Goal: Check status: Check status

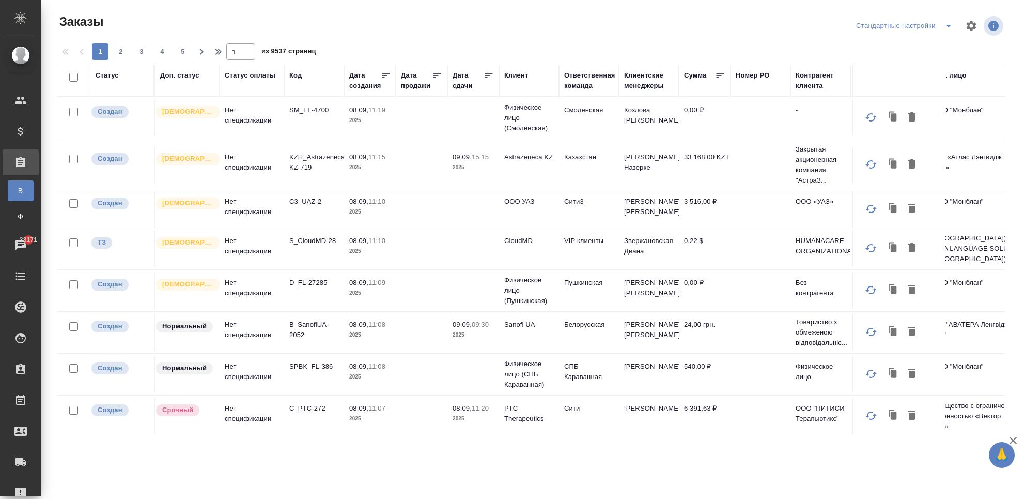
click at [261, 76] on div "Статус оплаты" at bounding box center [250, 75] width 51 height 10
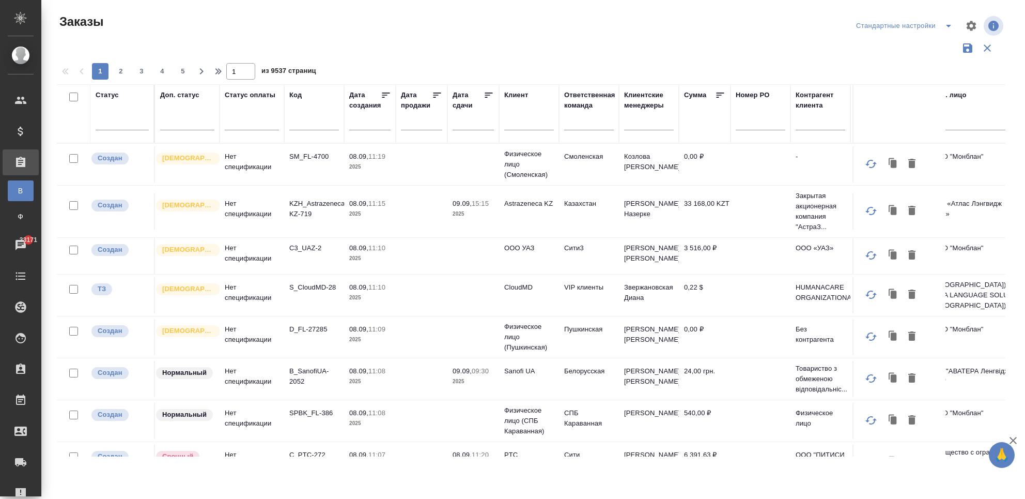
click at [303, 125] on input "text" at bounding box center [314, 123] width 50 height 13
paste input "VISA_FL-429"
type input "VISA_FL-429"
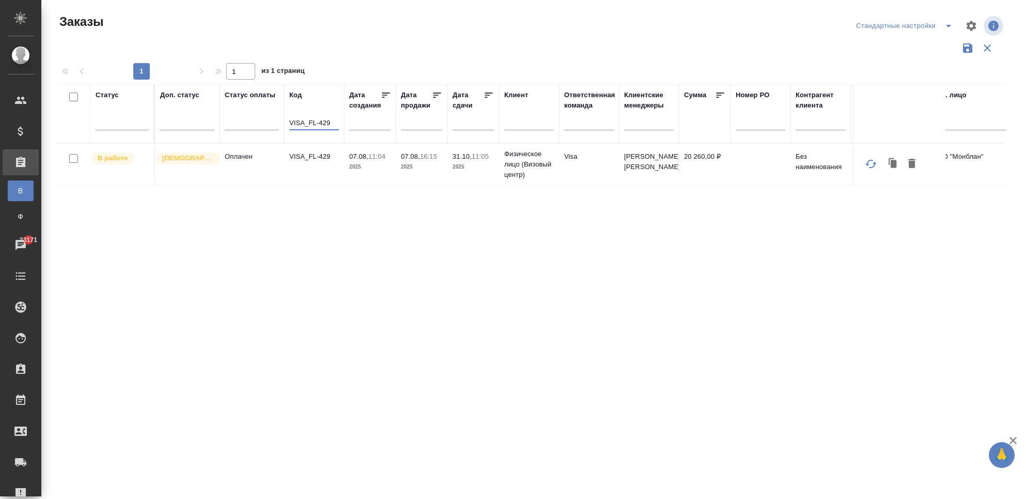
click at [294, 165] on td "VISA_FL-429" at bounding box center [314, 164] width 60 height 36
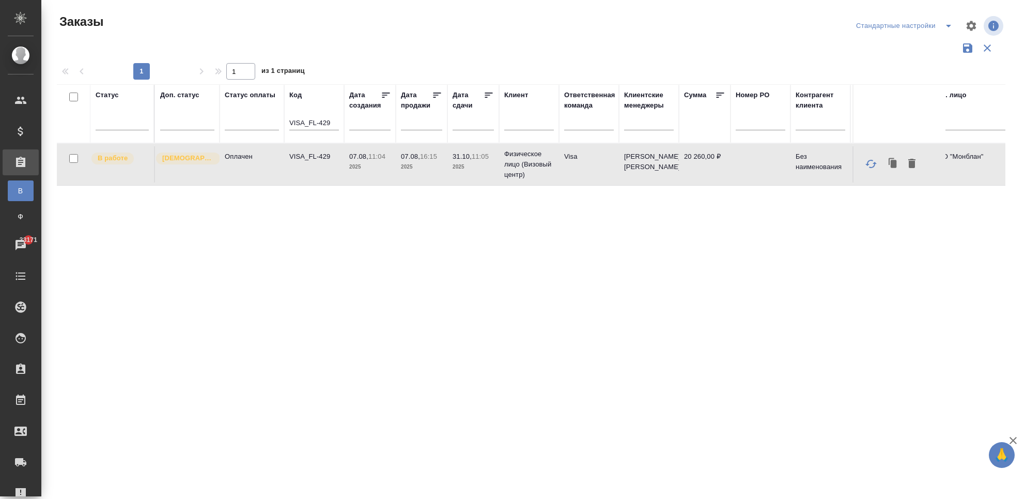
click at [294, 165] on td "VISA_FL-429" at bounding box center [314, 164] width 60 height 36
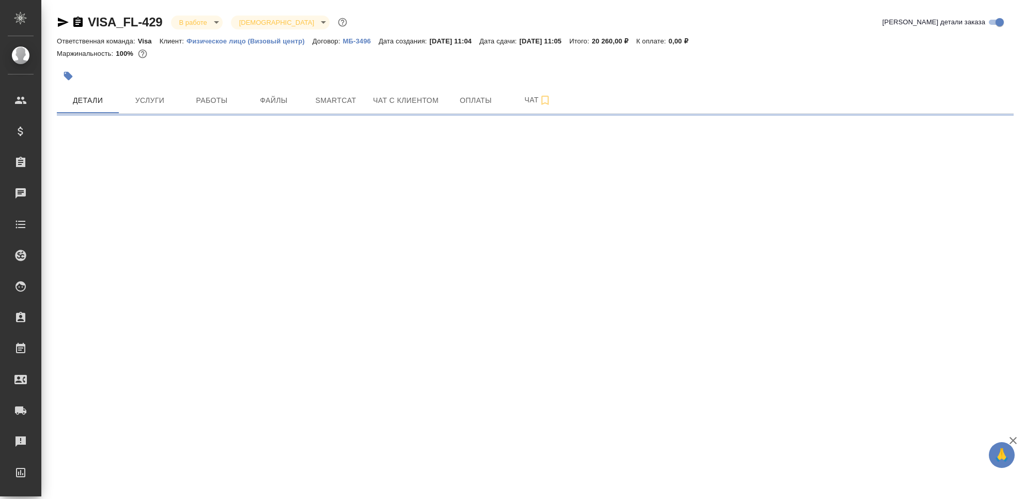
select select "RU"
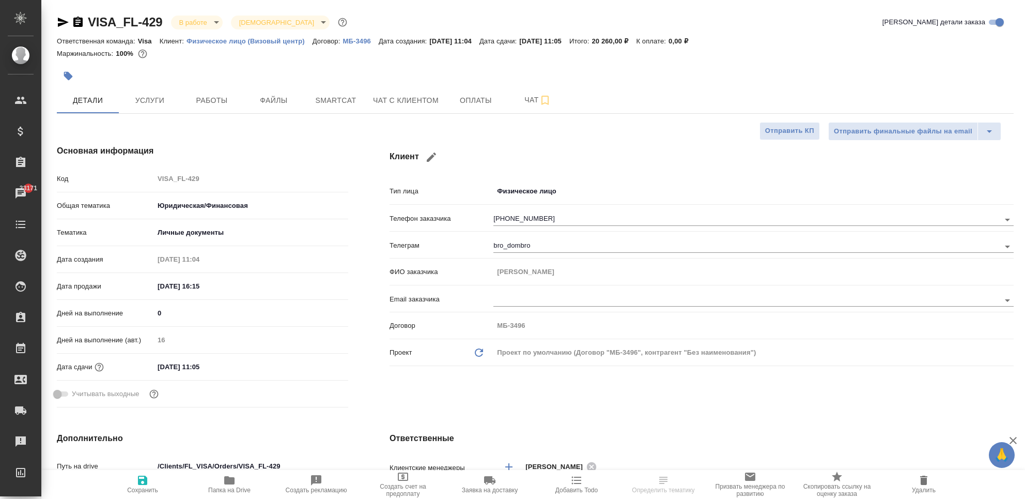
click at [418, 406] on div "Клиент Тип лица Физическое лицо private Телефон заказчика [PHONE_NUMBER] Телегр…" at bounding box center [702, 278] width 666 height 308
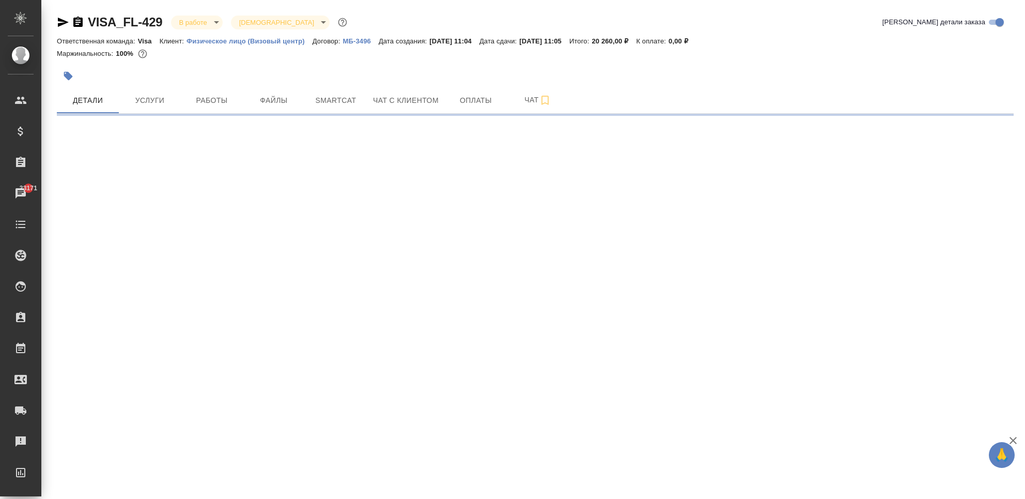
select select "RU"
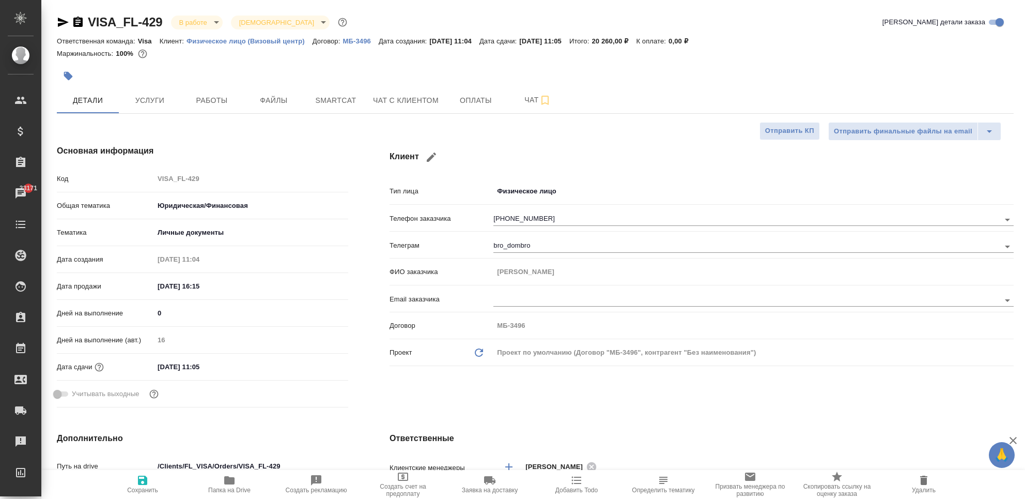
type textarea "x"
click at [153, 95] on span "Услуги" at bounding box center [150, 100] width 50 height 13
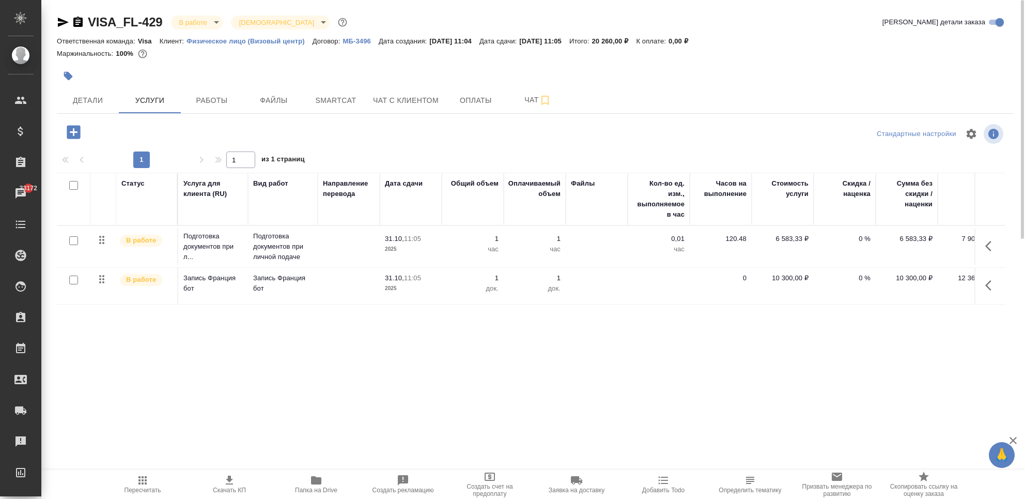
scroll to position [0, 25]
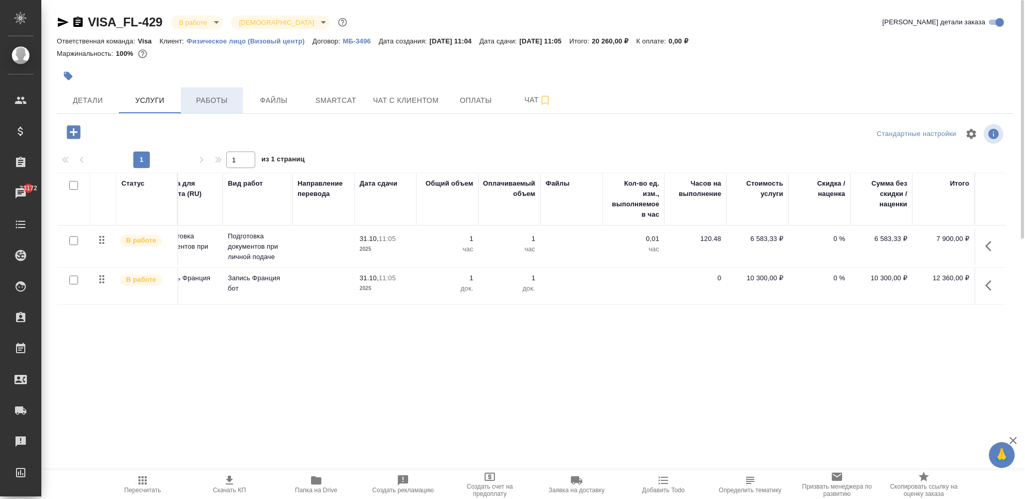
click at [210, 103] on span "Работы" at bounding box center [212, 100] width 50 height 13
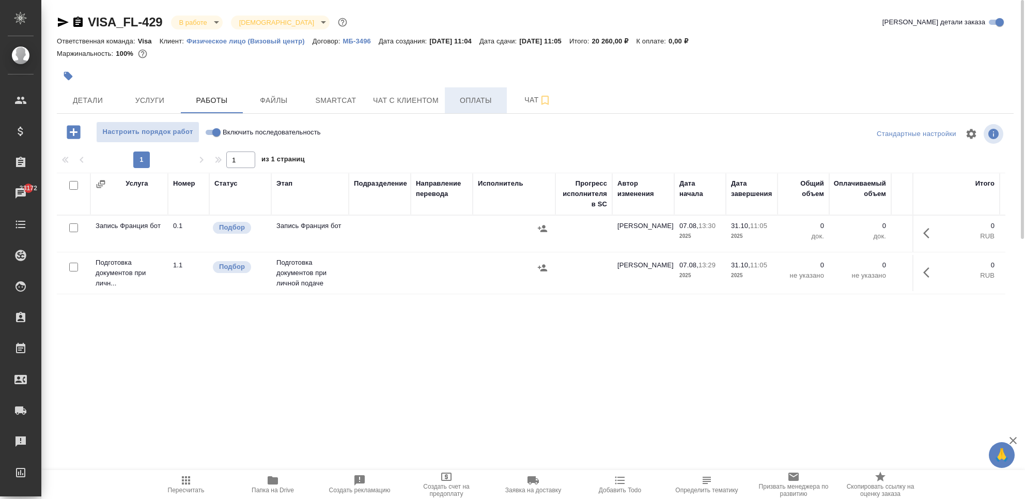
click at [486, 102] on span "Оплаты" at bounding box center [476, 100] width 50 height 13
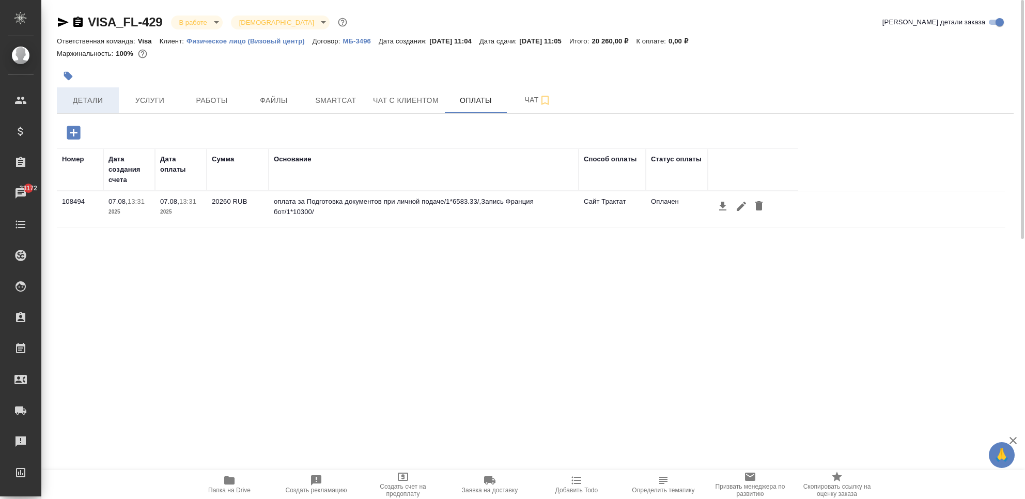
click at [80, 107] on button "Детали" at bounding box center [88, 100] width 62 height 26
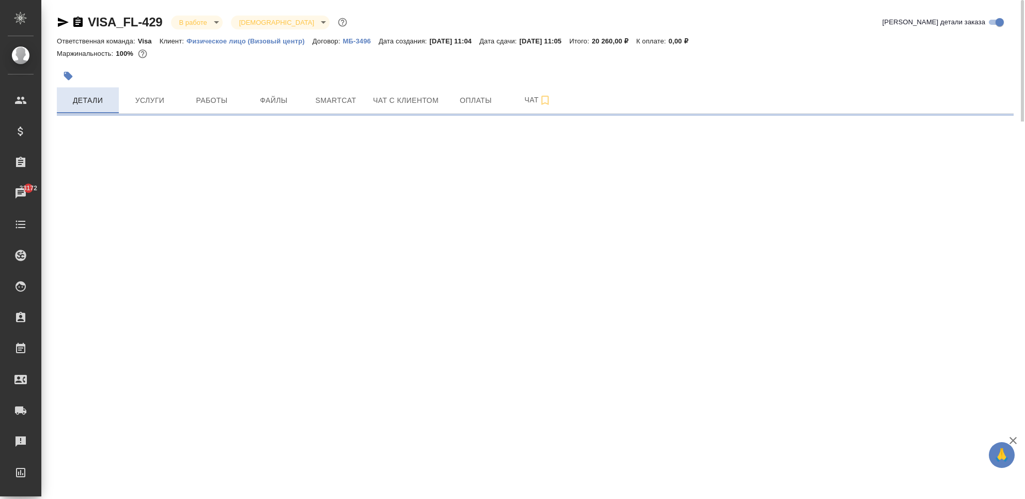
select select "RU"
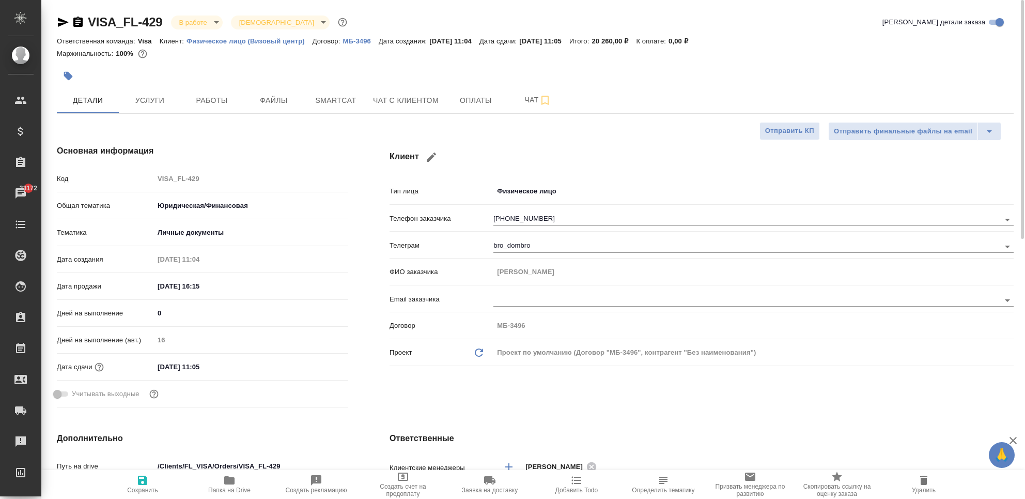
type textarea "x"
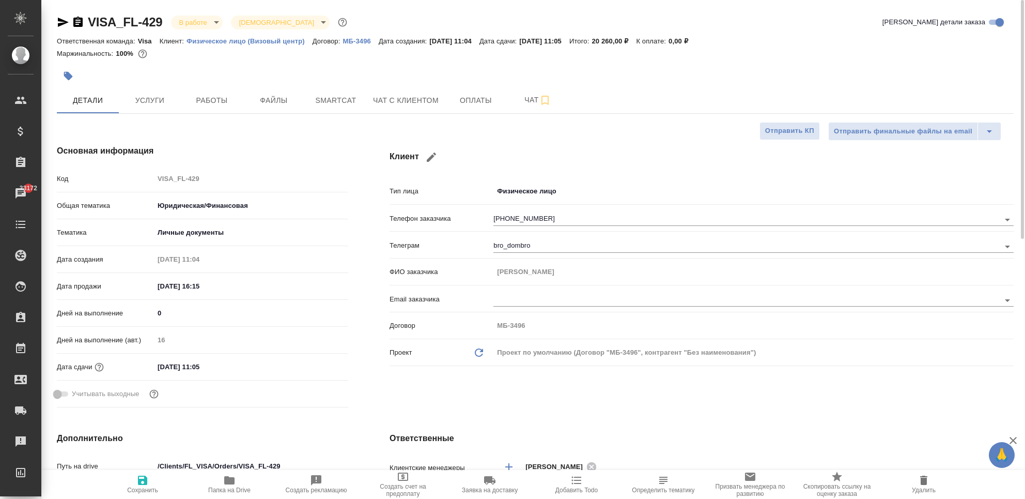
type textarea "x"
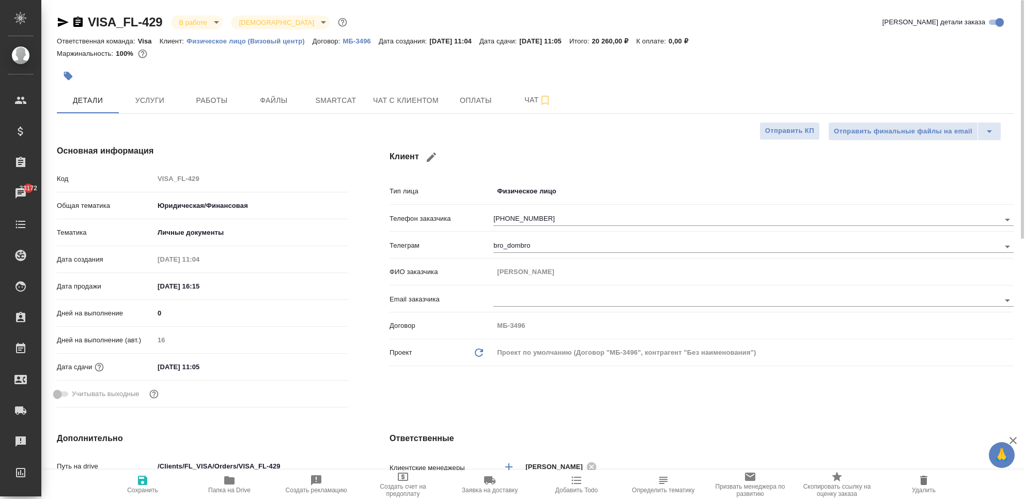
type textarea "x"
